Goal: Transaction & Acquisition: Purchase product/service

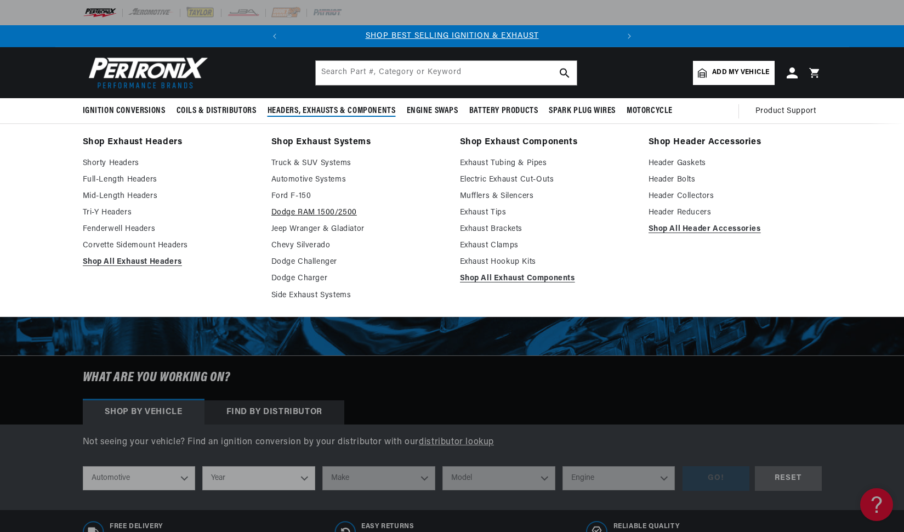
click at [299, 214] on link "Dodge RAM 1500/2500" at bounding box center [357, 212] width 173 height 13
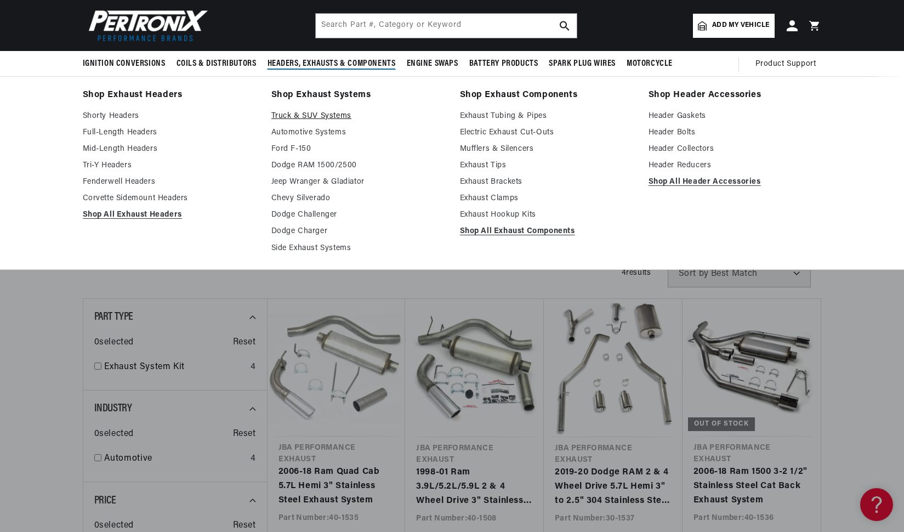
scroll to position [0, 333]
click at [137, 133] on link "Full-Length Headers" at bounding box center [169, 132] width 173 height 13
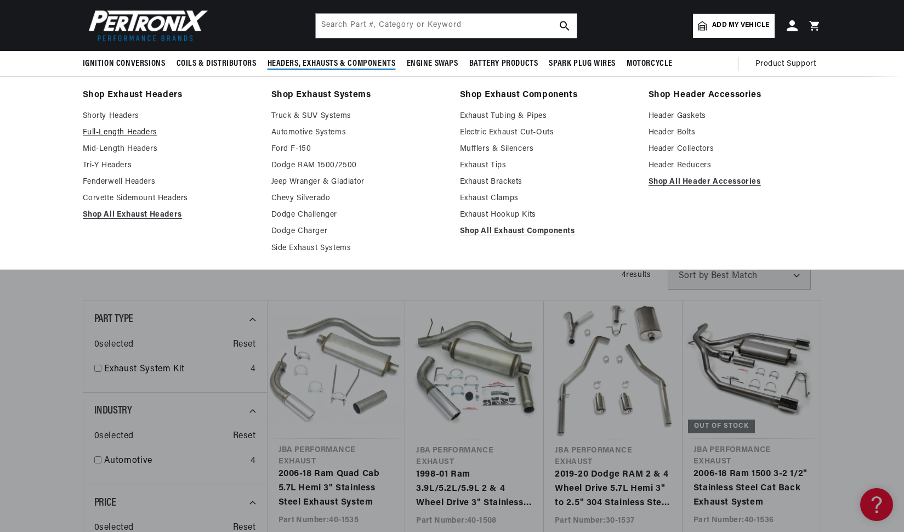
scroll to position [0, 135]
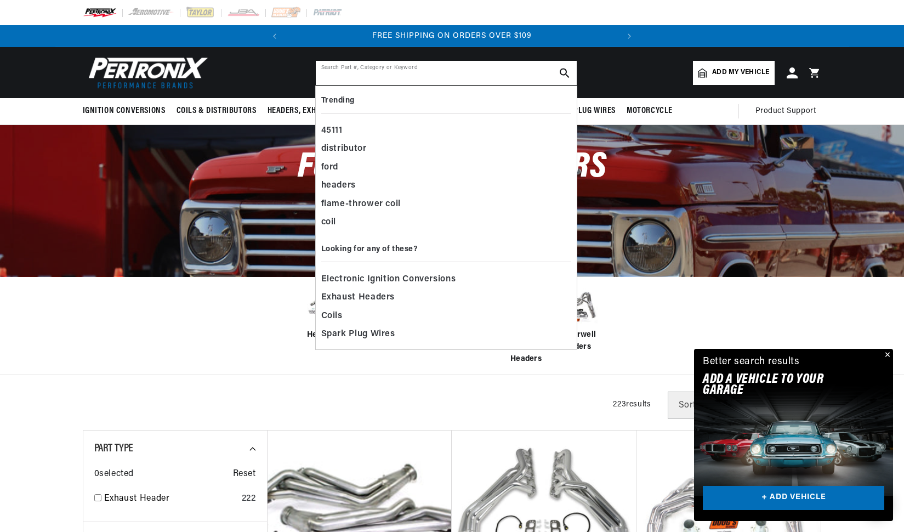
click at [387, 67] on input "text" at bounding box center [446, 73] width 261 height 24
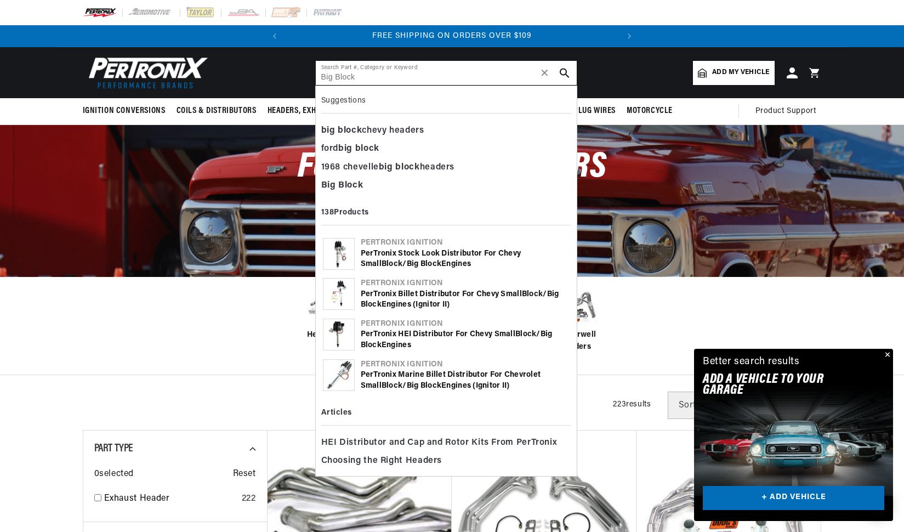
type input "Big Block"
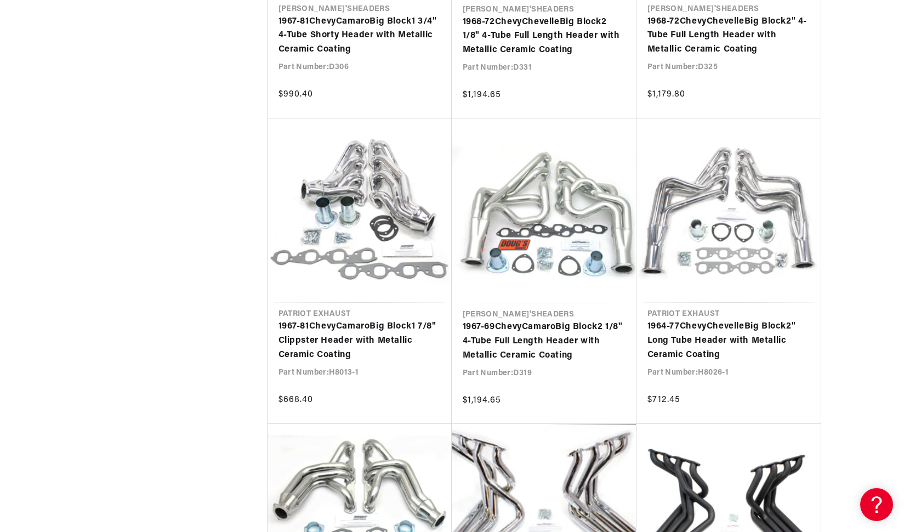
scroll to position [1925, 0]
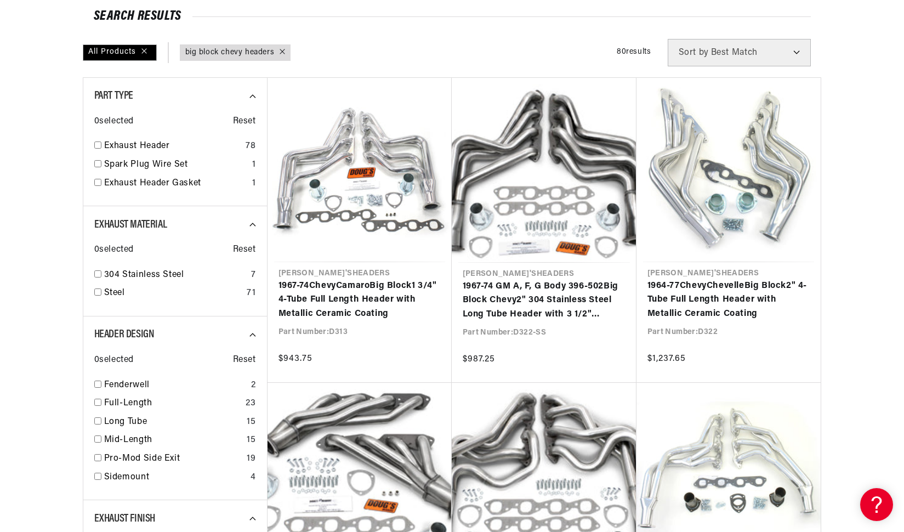
scroll to position [133, 0]
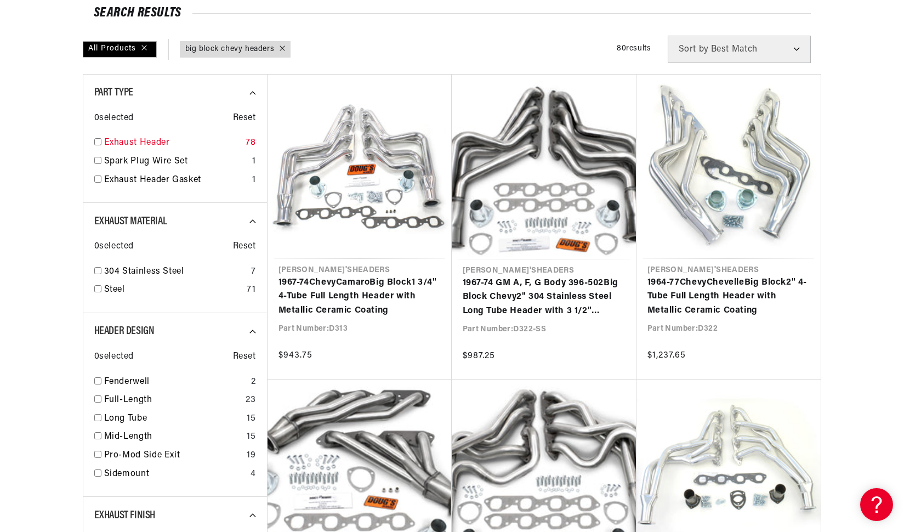
click at [95, 141] on input "checkbox" at bounding box center [97, 141] width 7 height 7
checkbox input "true"
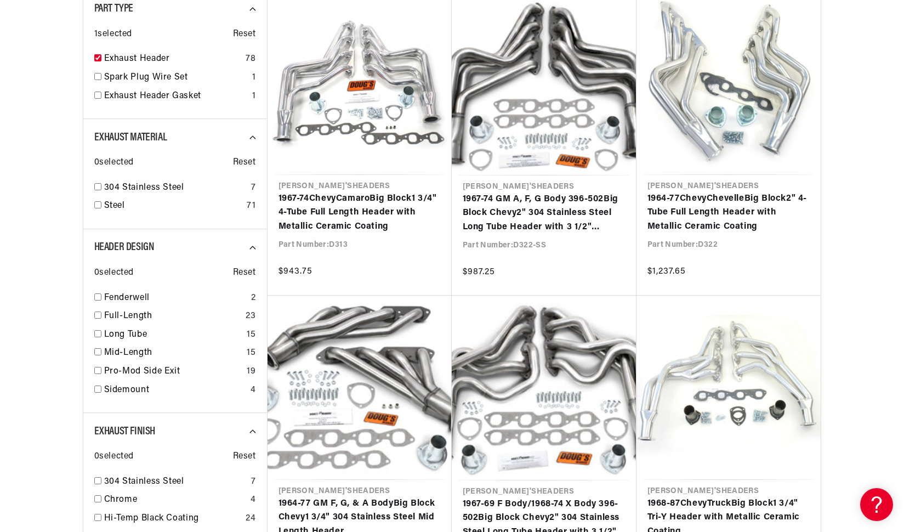
scroll to position [236, 0]
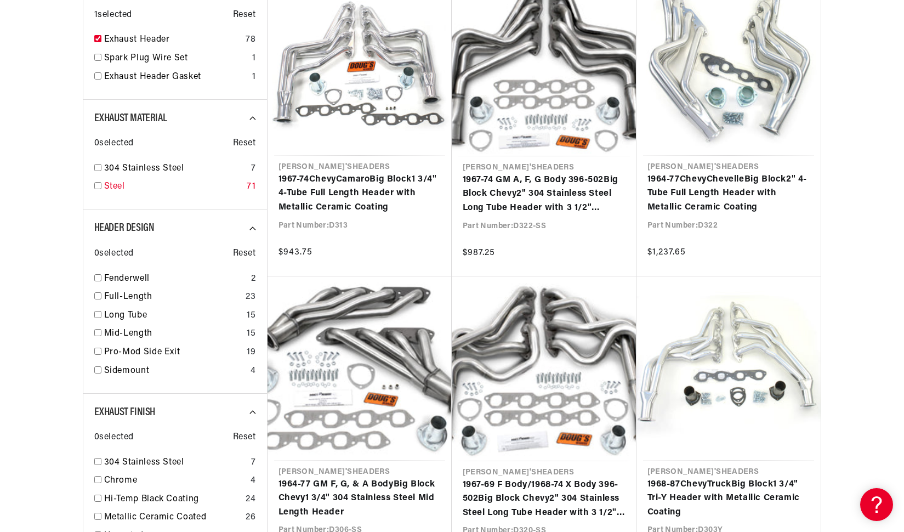
click at [97, 188] on input "checkbox" at bounding box center [97, 185] width 7 height 7
checkbox input "true"
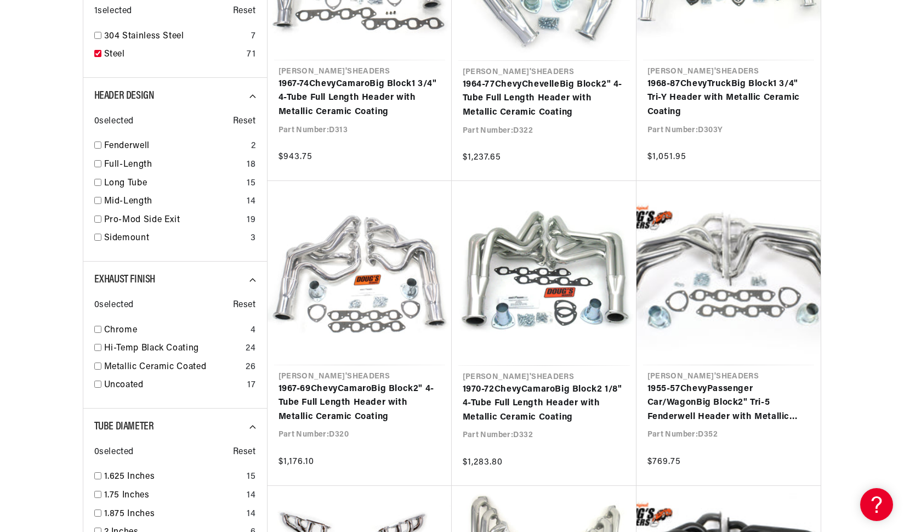
scroll to position [335, 0]
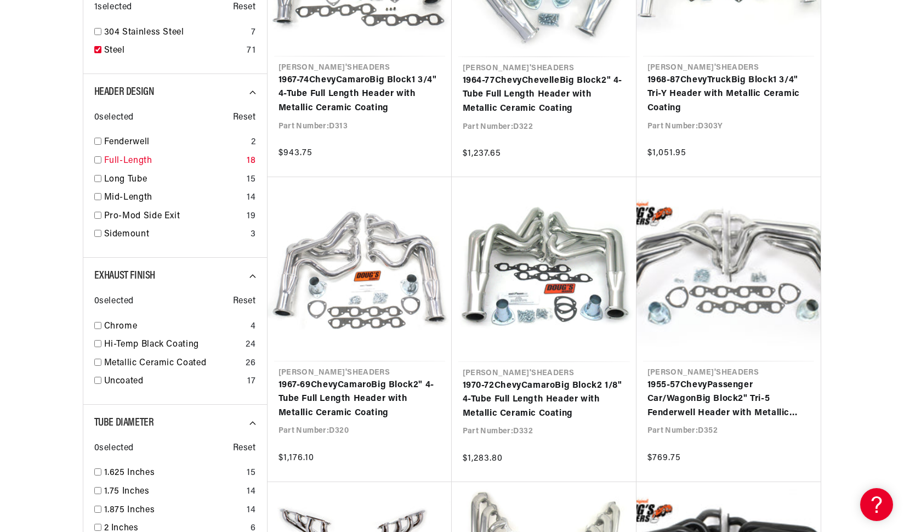
click at [97, 158] on input "checkbox" at bounding box center [97, 159] width 7 height 7
checkbox input "true"
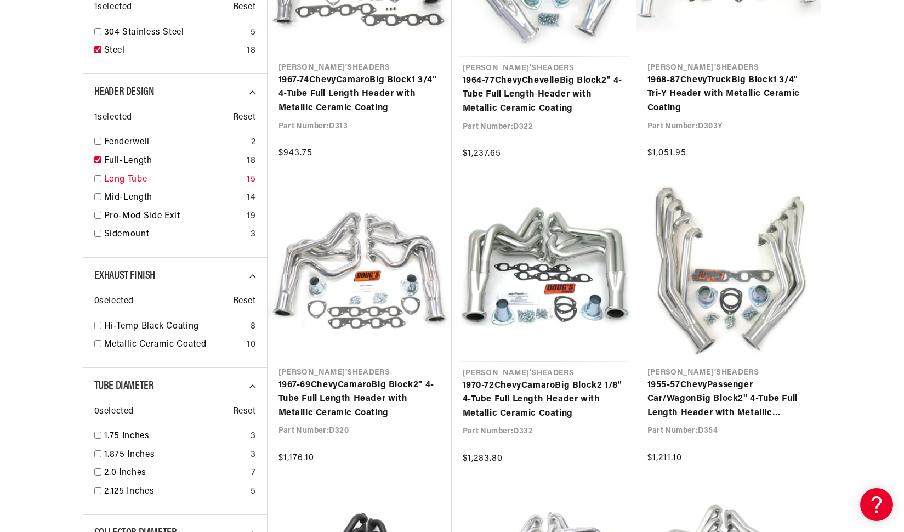
click at [99, 179] on input "checkbox" at bounding box center [97, 178] width 7 height 7
checkbox input "true"
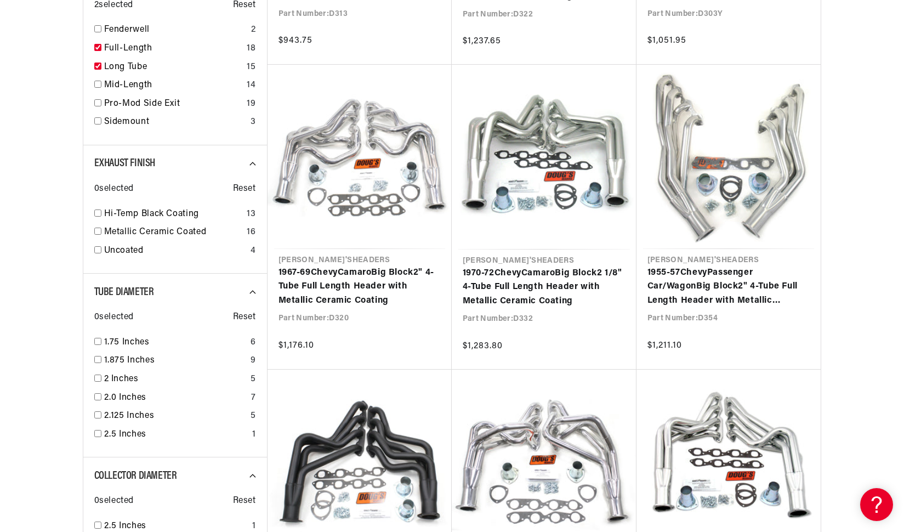
scroll to position [454, 0]
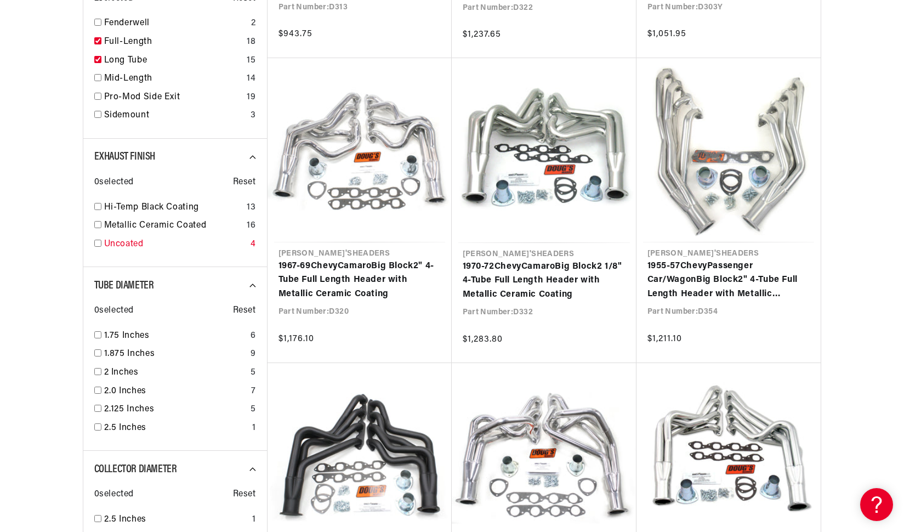
click at [95, 242] on input "checkbox" at bounding box center [97, 243] width 7 height 7
checkbox input "true"
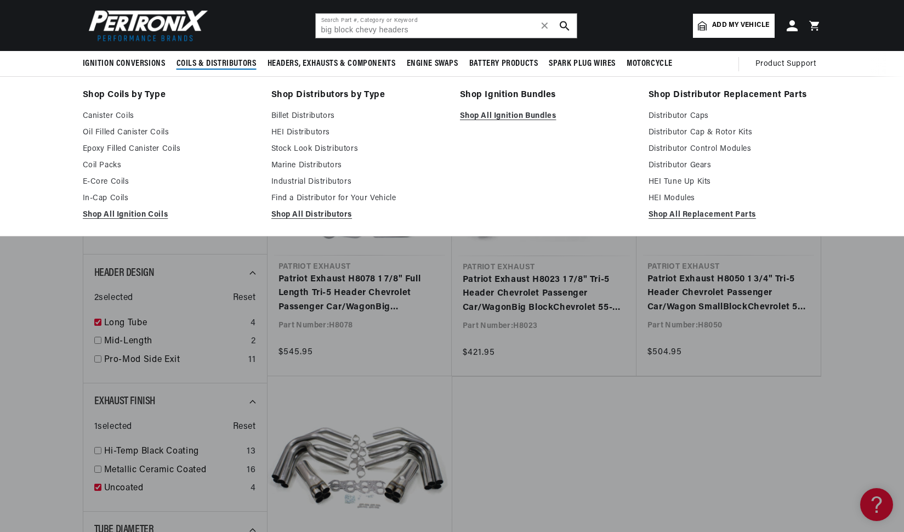
click at [194, 60] on span "Coils & Distributors" at bounding box center [217, 64] width 80 height 12
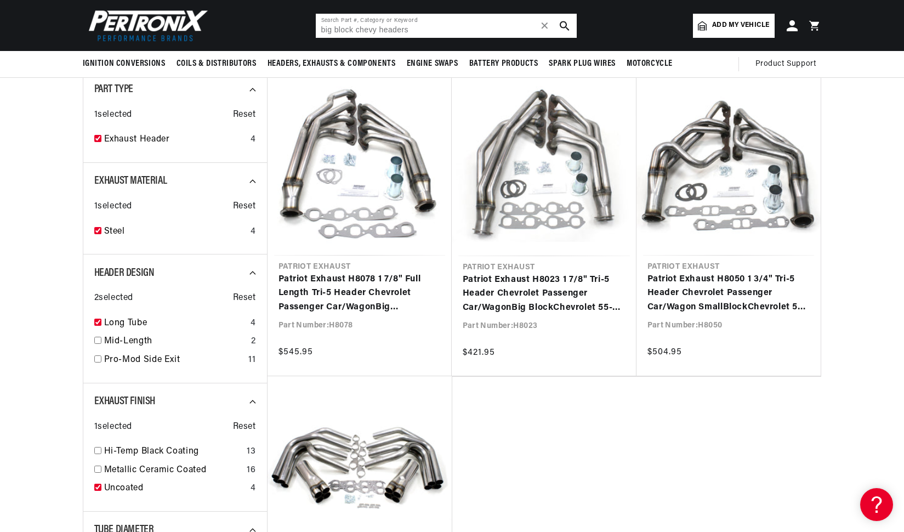
click at [552, 25] on input "big block chevy headers" at bounding box center [446, 26] width 261 height 24
click at [549, 26] on span "✕" at bounding box center [545, 26] width 10 height 0
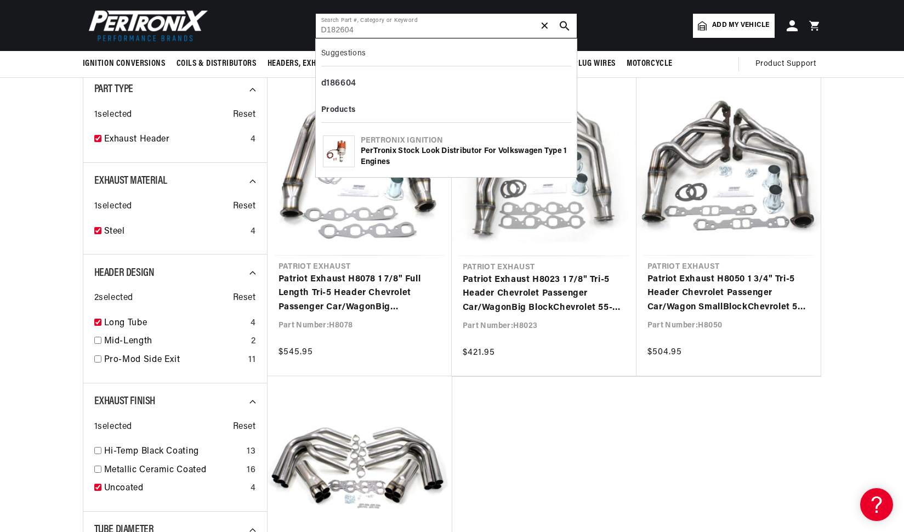
type input "D182604"
click at [479, 154] on div "PerTronix Stock Look Distributor for Volkswagen Type 1 Engines" at bounding box center [465, 156] width 209 height 21
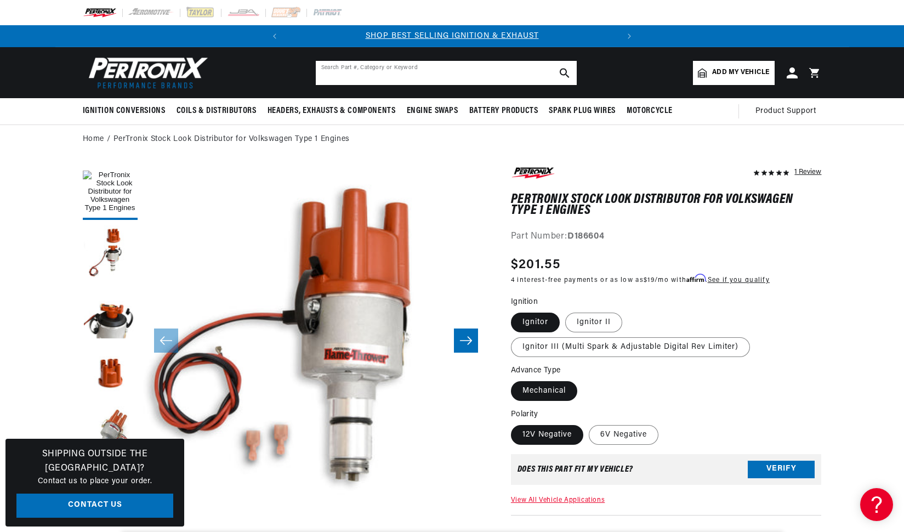
click at [387, 76] on input "text" at bounding box center [446, 73] width 261 height 24
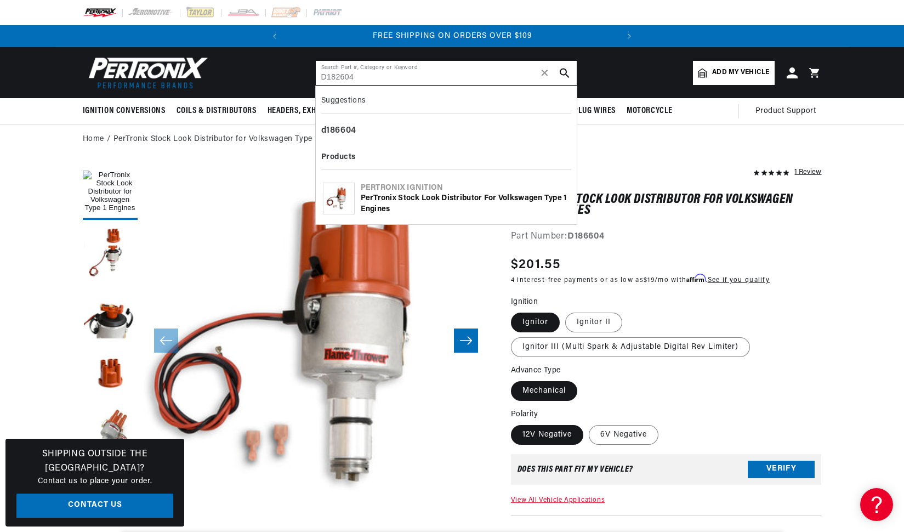
scroll to position [0, 333]
type input "D182604"
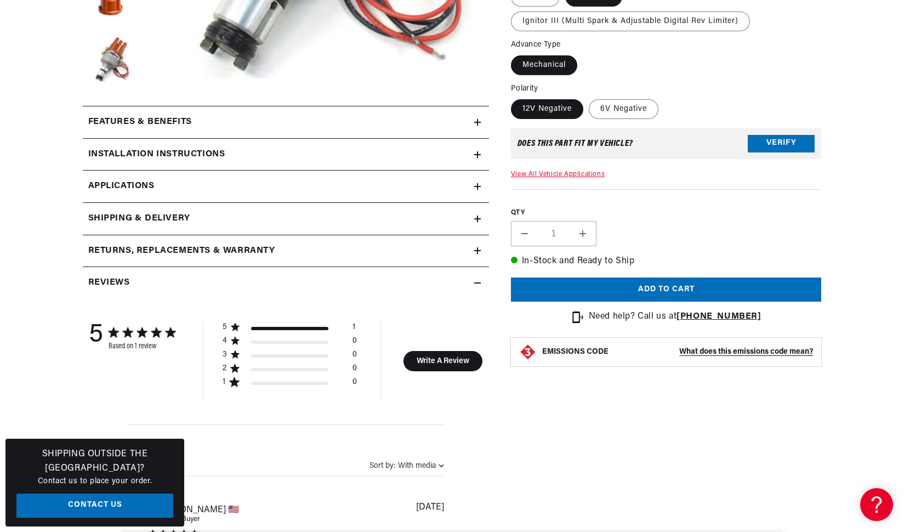
scroll to position [0, 333]
